Goal: Contribute content

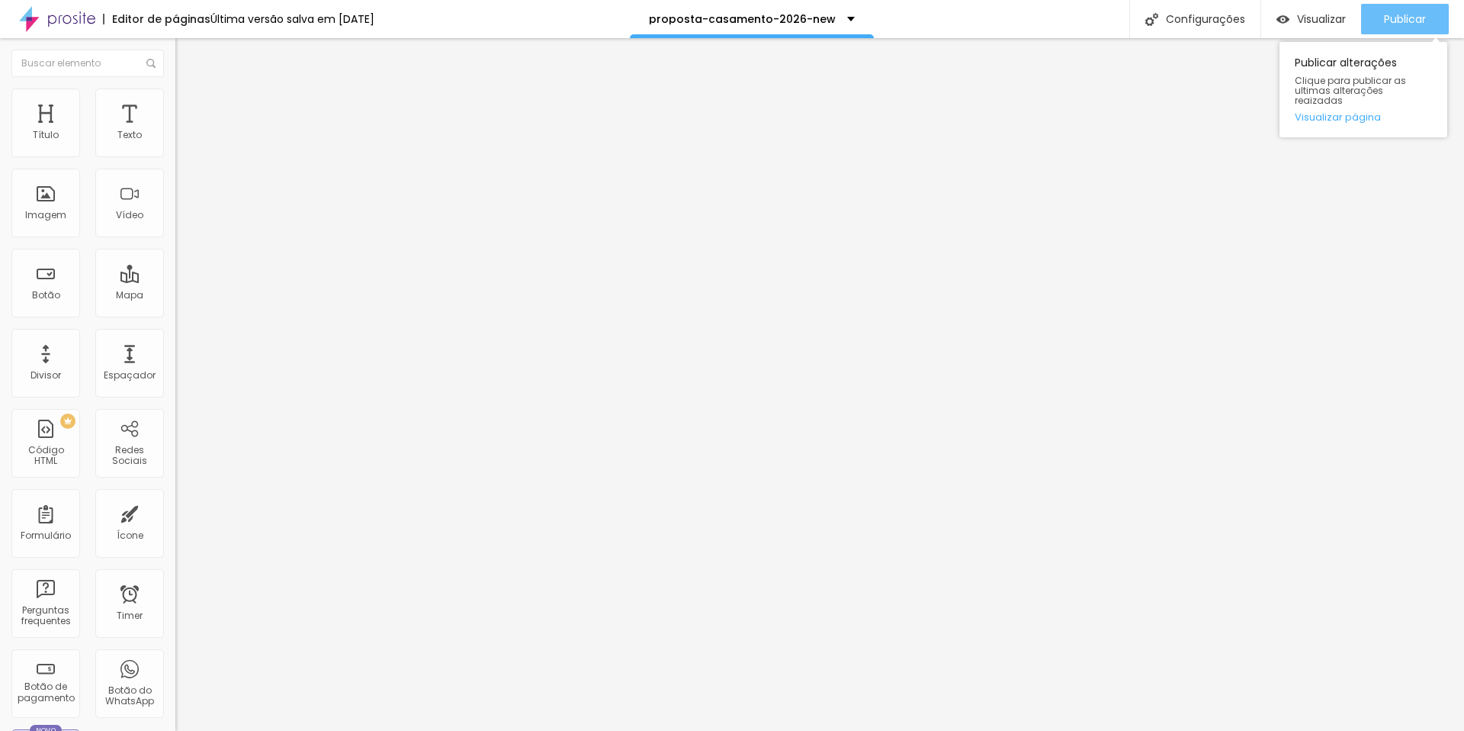
click at [1401, 5] on div "Publicar" at bounding box center [1405, 19] width 42 height 31
click at [1399, 25] on span "Publicar" at bounding box center [1405, 19] width 42 height 12
